Goal: Information Seeking & Learning: Get advice/opinions

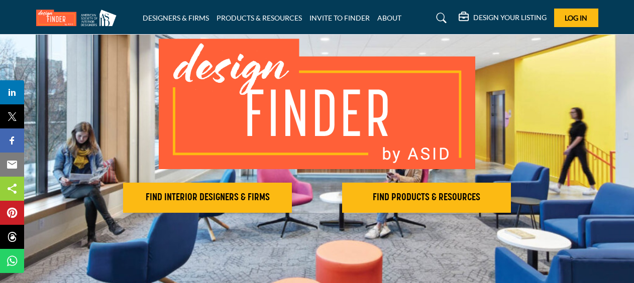
scroll to position [100, 0]
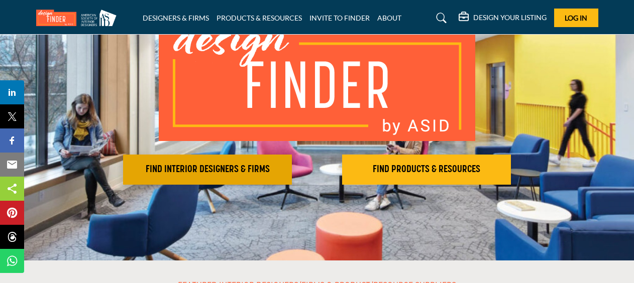
click at [216, 169] on h2 "FIND INTERIOR DESIGNERS & FIRMS" at bounding box center [207, 170] width 163 height 12
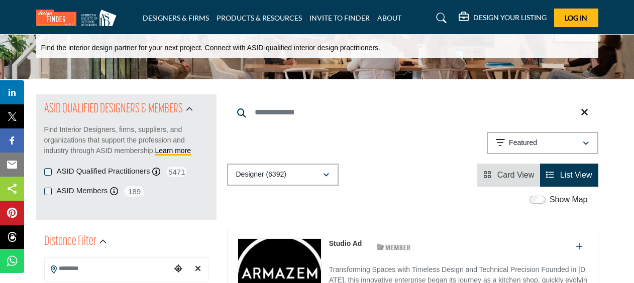
scroll to position [50, 0]
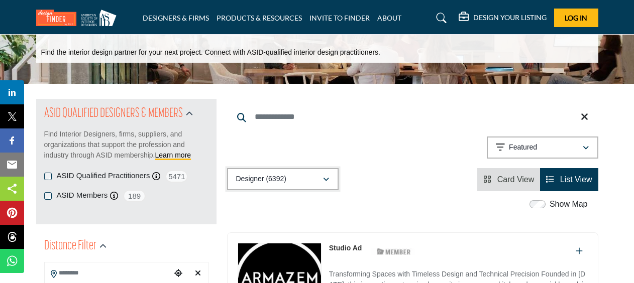
click at [326, 180] on icon "button" at bounding box center [326, 179] width 6 height 7
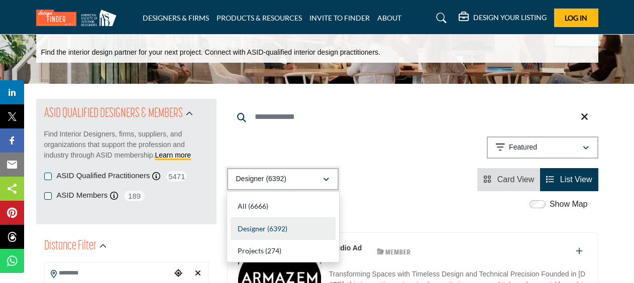
click at [326, 180] on icon "button" at bounding box center [326, 179] width 6 height 7
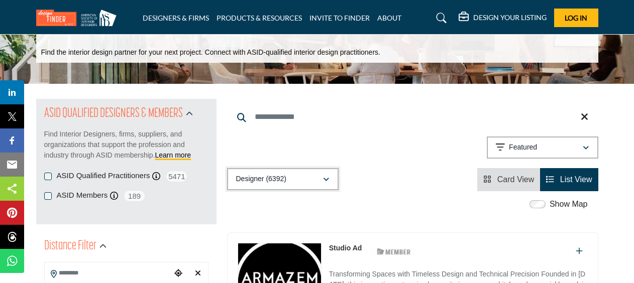
scroll to position [100, 0]
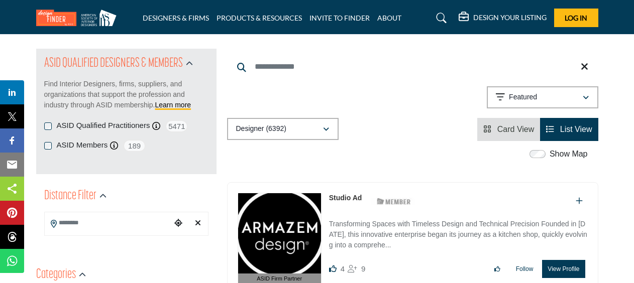
click at [573, 135] on li "List View" at bounding box center [569, 129] width 58 height 23
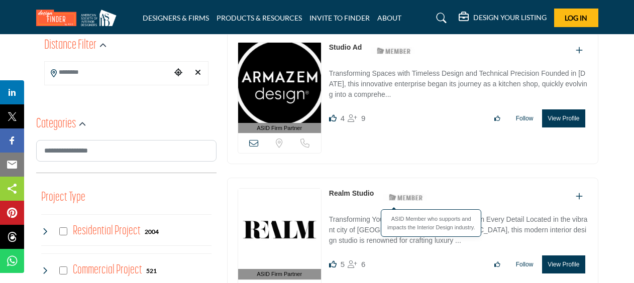
scroll to position [201, 0]
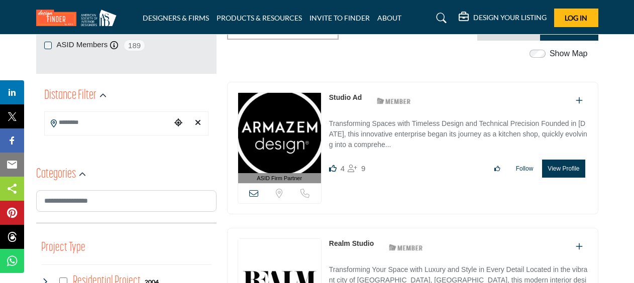
click at [293, 126] on img at bounding box center [279, 133] width 83 height 80
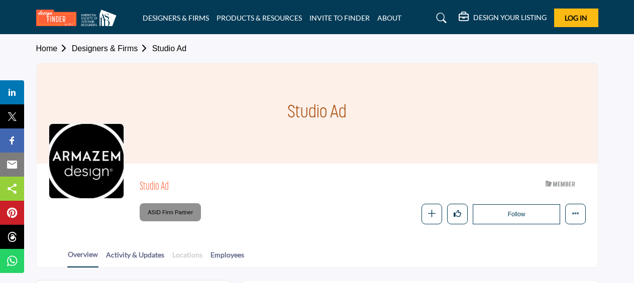
click at [191, 255] on link "Locations" at bounding box center [187, 259] width 31 height 18
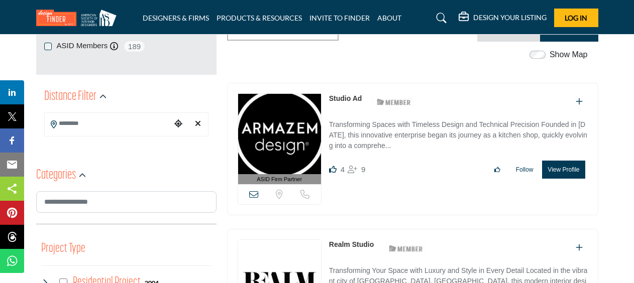
scroll to position [201, 0]
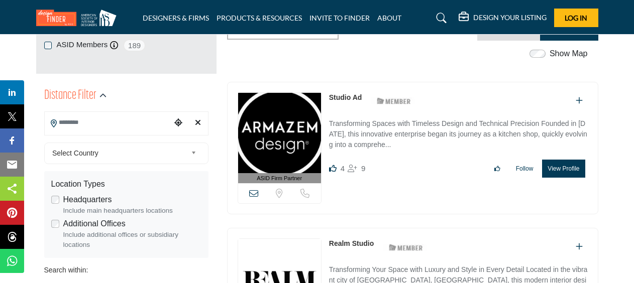
click at [116, 124] on input "Search Location" at bounding box center [108, 123] width 127 height 20
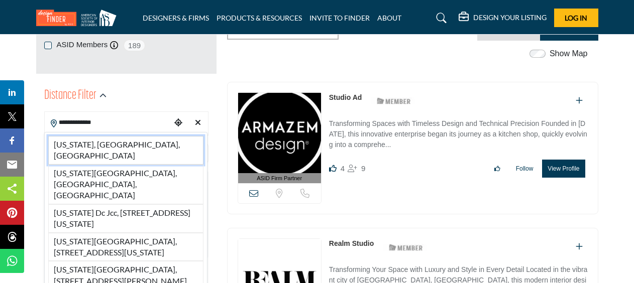
click at [114, 147] on li "Washington, DC, USA" at bounding box center [125, 150] width 155 height 29
type input "**********"
type input "***"
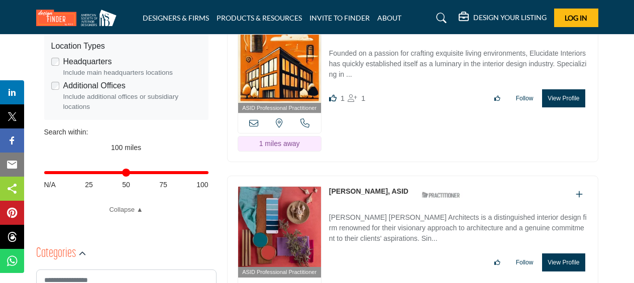
scroll to position [251, 0]
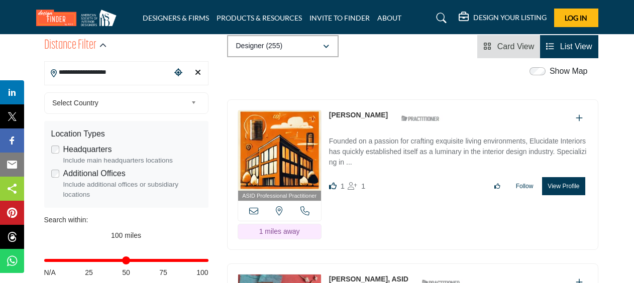
click at [269, 139] on img at bounding box center [279, 150] width 83 height 80
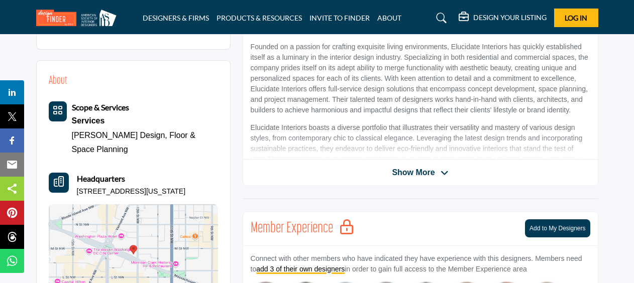
scroll to position [301, 0]
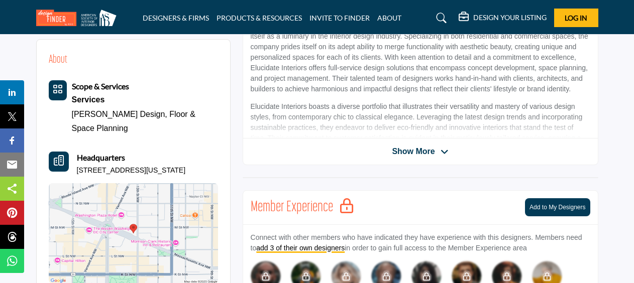
click at [434, 154] on span "Show More" at bounding box center [420, 152] width 56 height 12
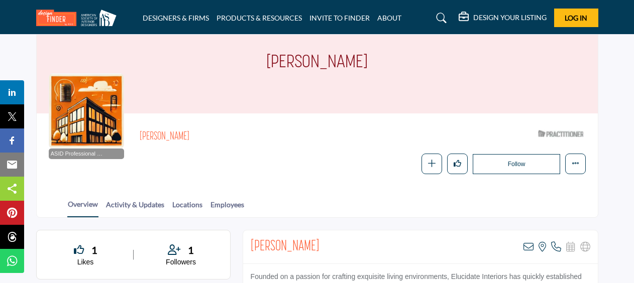
scroll to position [0, 0]
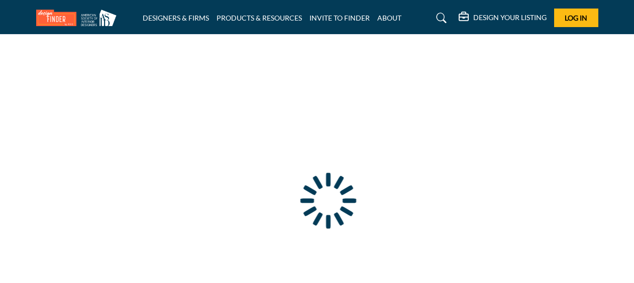
type input "**********"
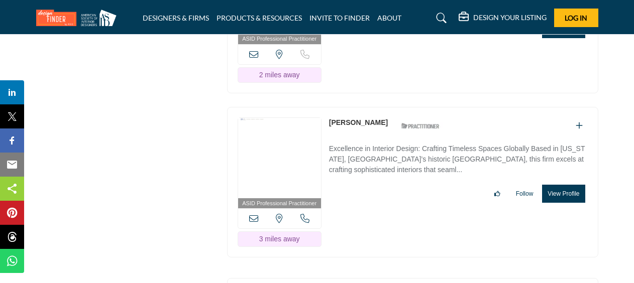
scroll to position [3616, 0]
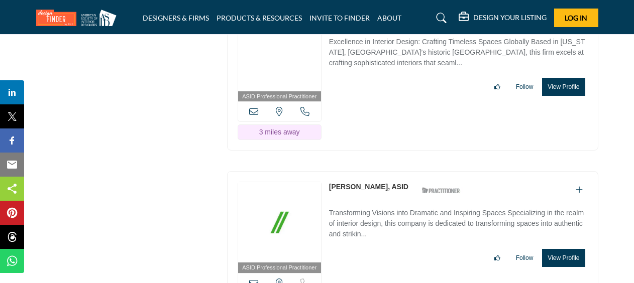
click at [282, 210] on img at bounding box center [279, 222] width 83 height 80
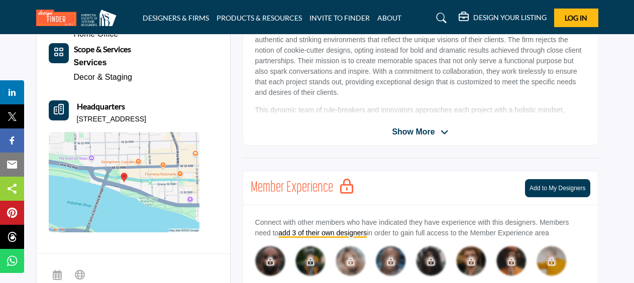
scroll to position [301, 0]
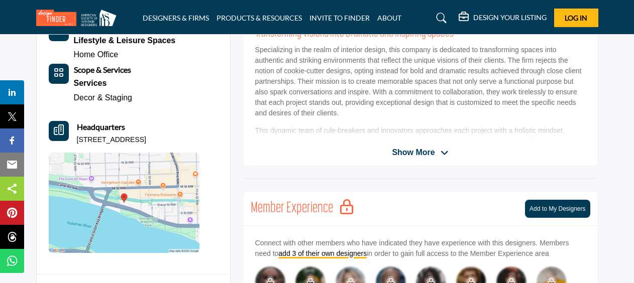
click at [422, 150] on span "Show More" at bounding box center [413, 153] width 43 height 12
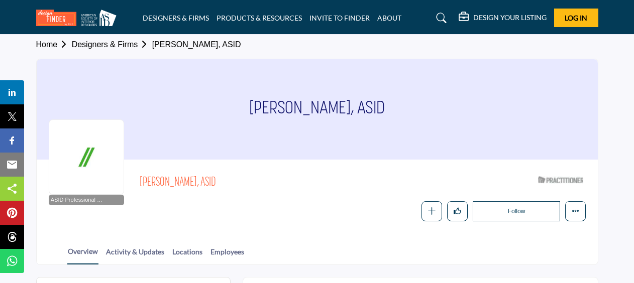
scroll to position [0, 0]
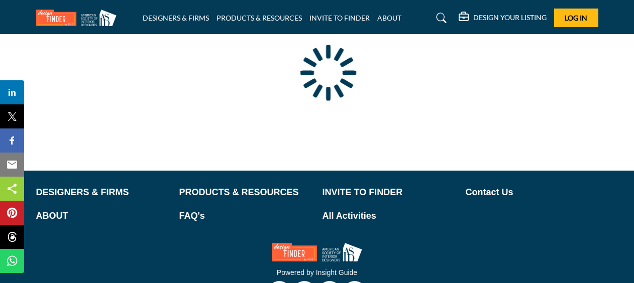
scroll to position [163, 0]
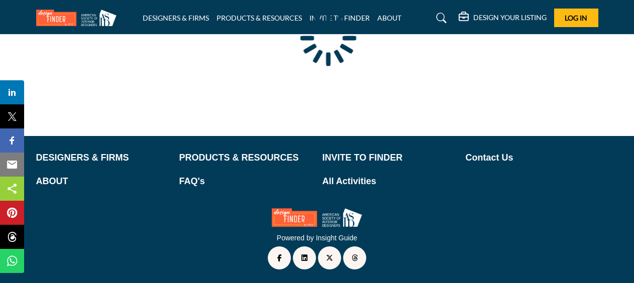
type input "**********"
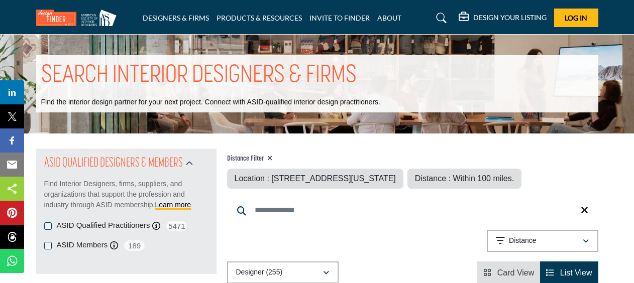
scroll to position [0, 0]
